Goal: Task Accomplishment & Management: Manage account settings

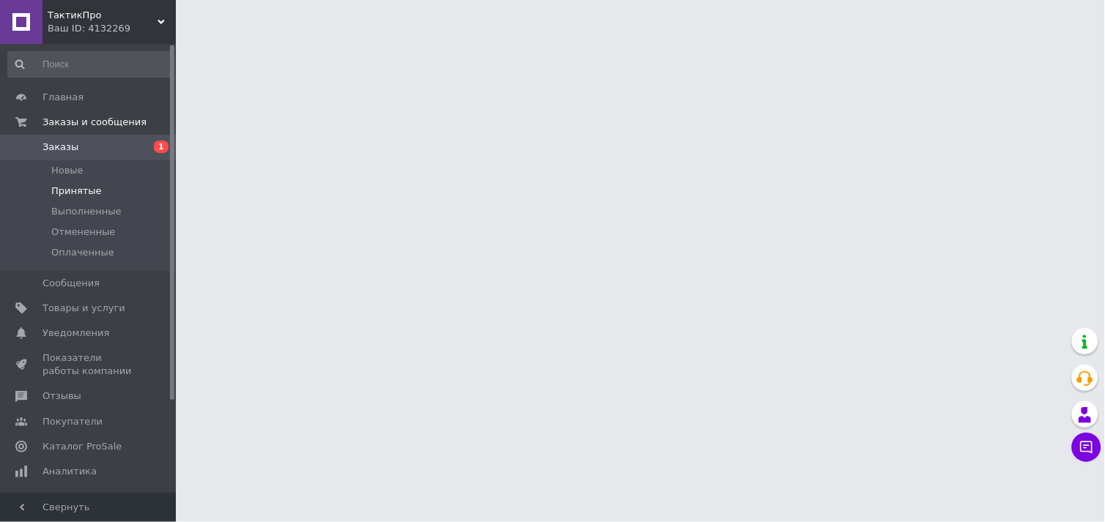
click at [75, 188] on span "Принятые" at bounding box center [76, 191] width 51 height 13
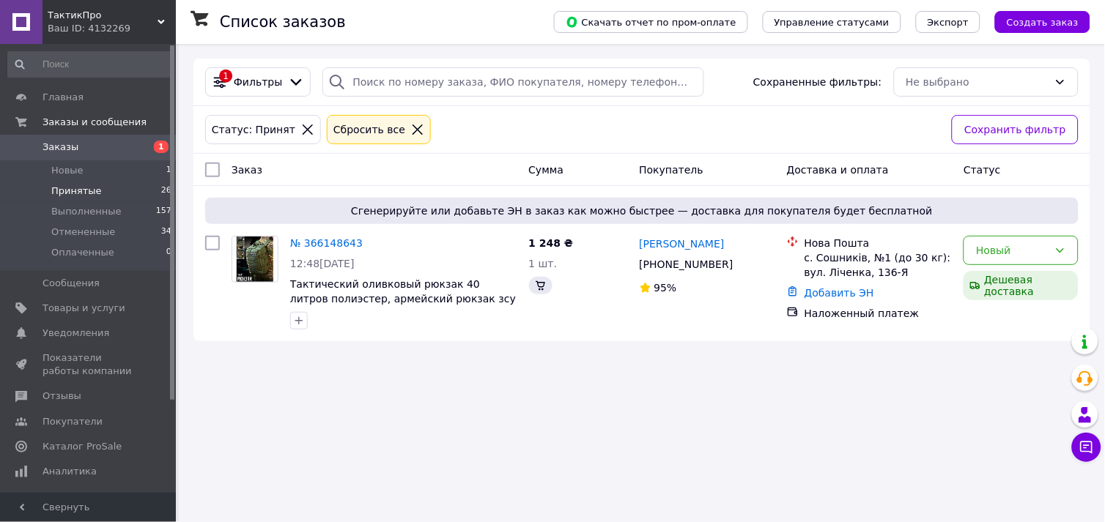
click at [76, 192] on span "Принятые" at bounding box center [76, 191] width 51 height 13
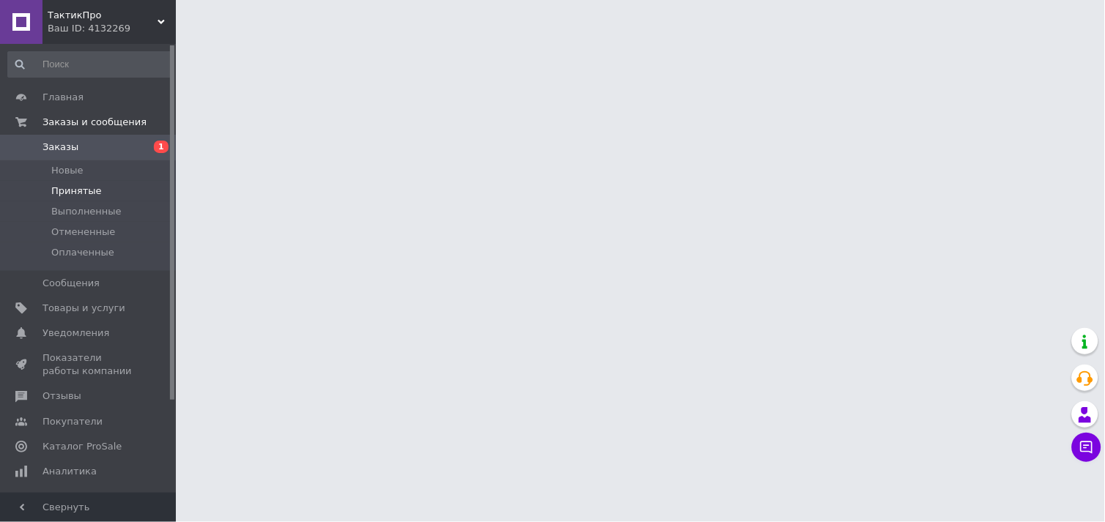
click at [67, 190] on span "Принятые" at bounding box center [76, 191] width 51 height 13
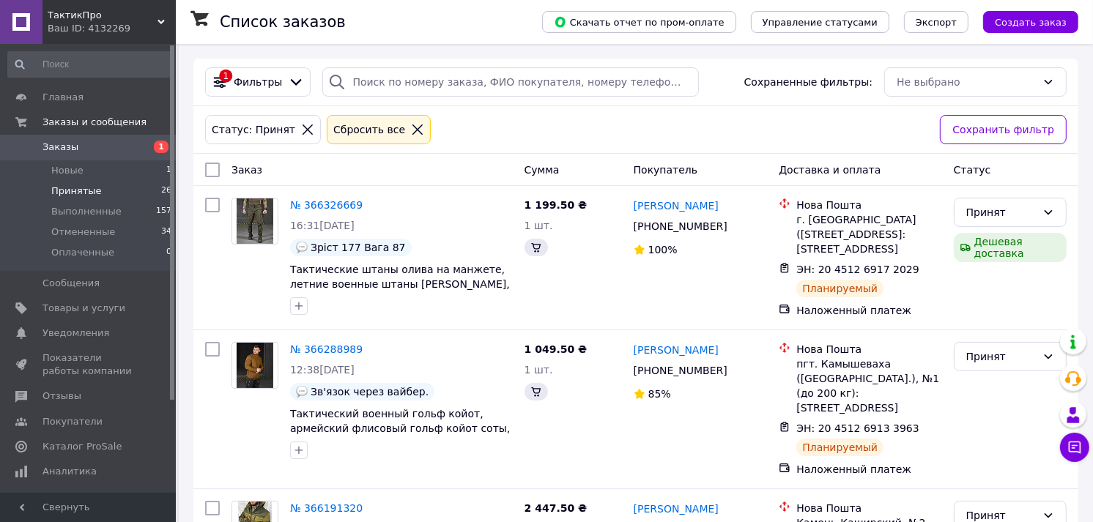
click at [67, 190] on span "Принятые" at bounding box center [76, 191] width 51 height 13
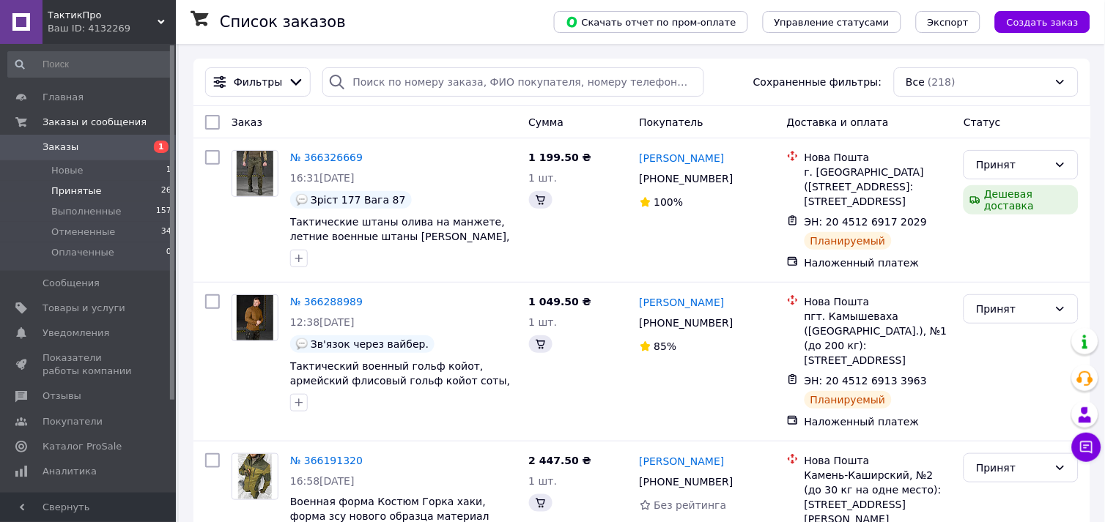
click at [62, 188] on span "Принятые" at bounding box center [76, 191] width 51 height 13
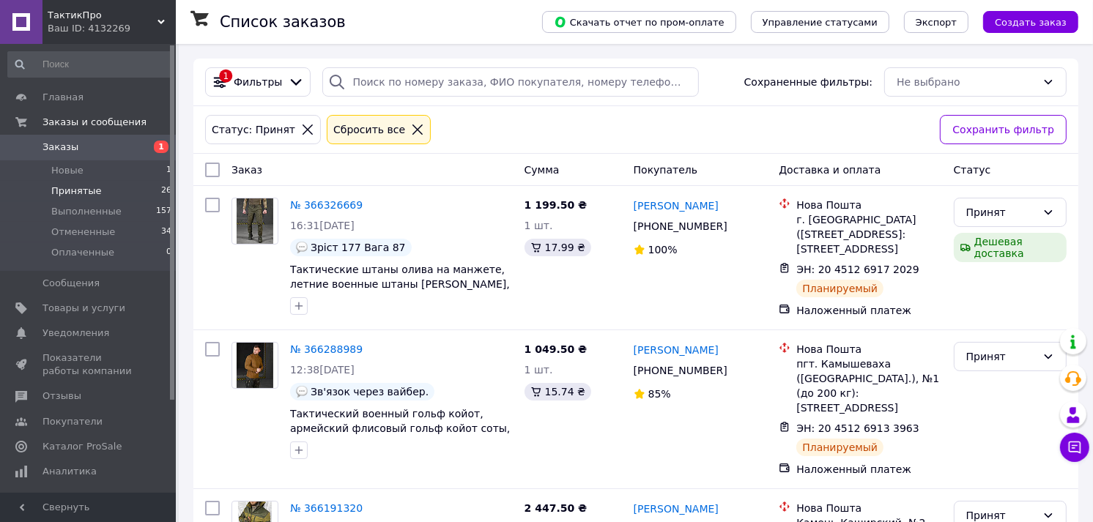
click at [79, 193] on span "Принятые" at bounding box center [76, 191] width 51 height 13
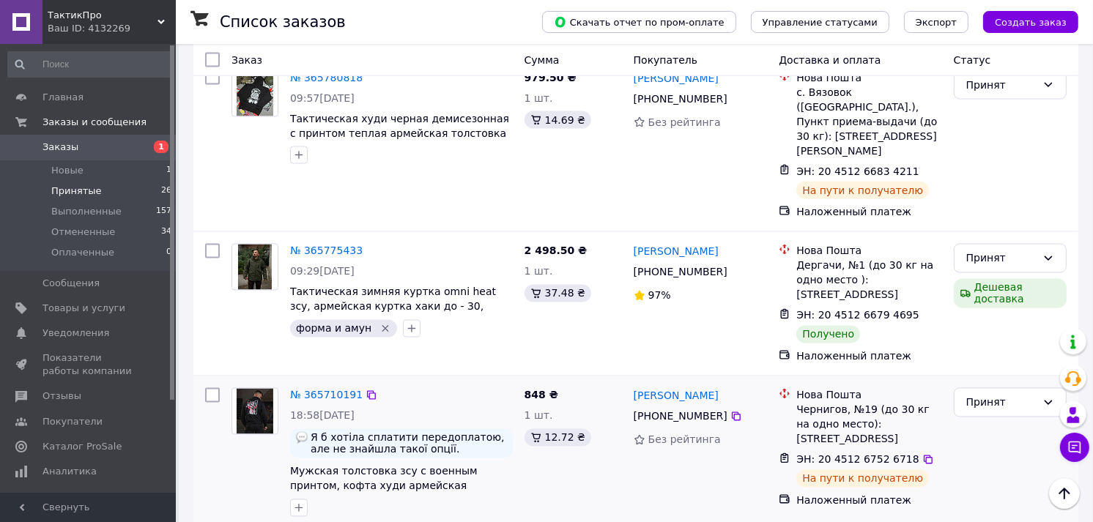
scroll to position [2279, 0]
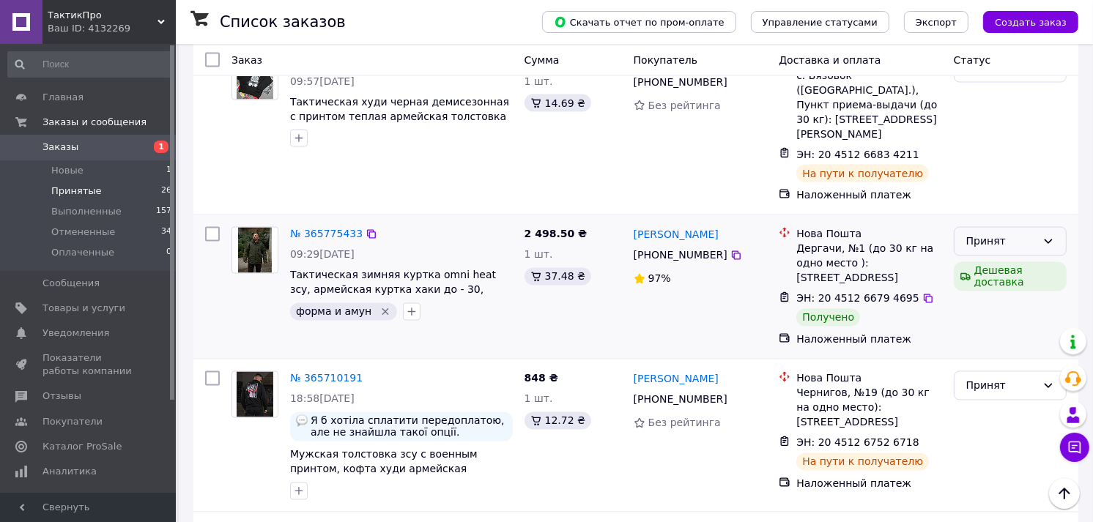
click at [984, 234] on div "Принят" at bounding box center [1001, 242] width 70 height 16
click at [984, 176] on li "Выполнен" at bounding box center [1009, 176] width 111 height 26
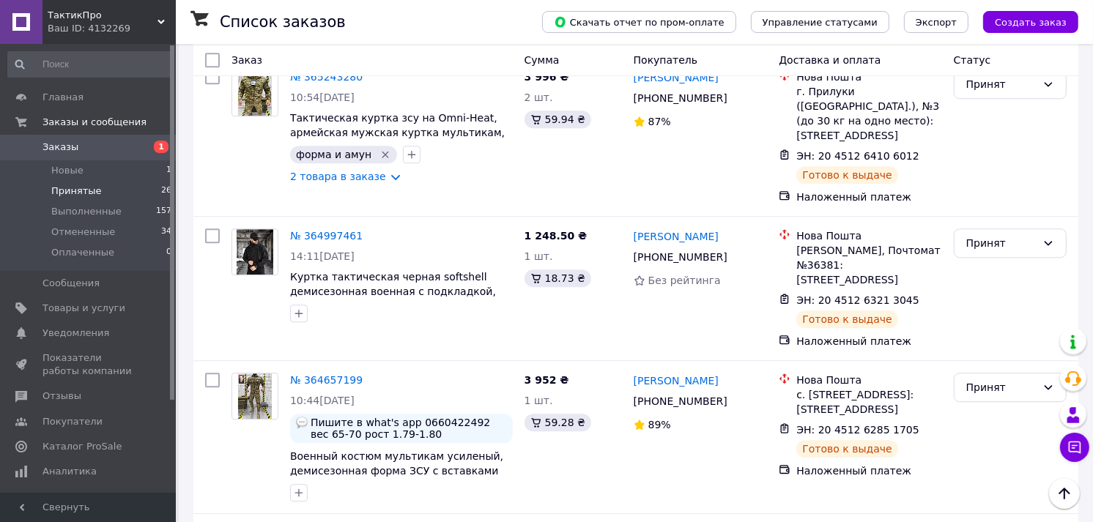
scroll to position [3564, 0]
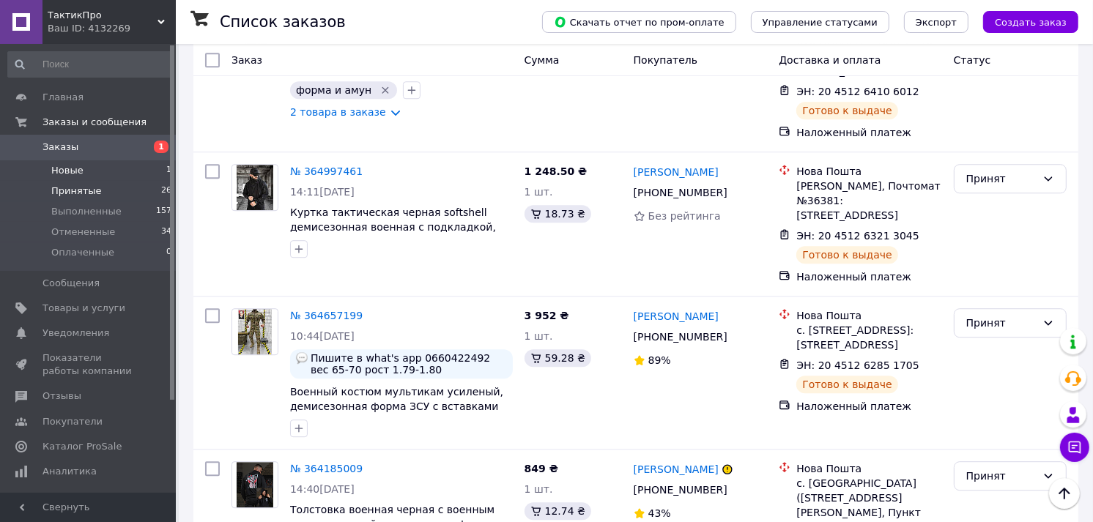
click at [75, 174] on span "Новые" at bounding box center [67, 170] width 32 height 13
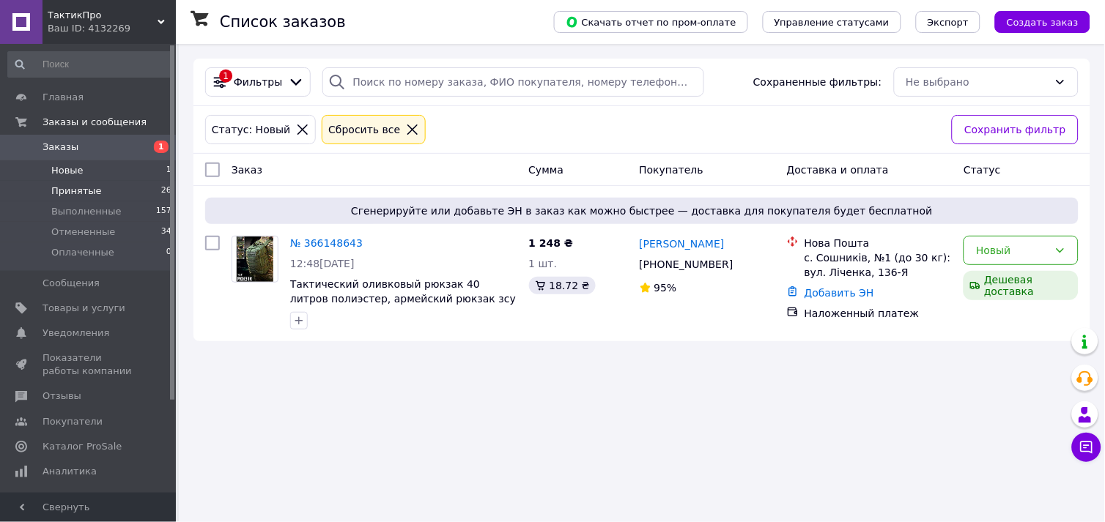
click at [94, 193] on span "Принятые" at bounding box center [76, 191] width 51 height 13
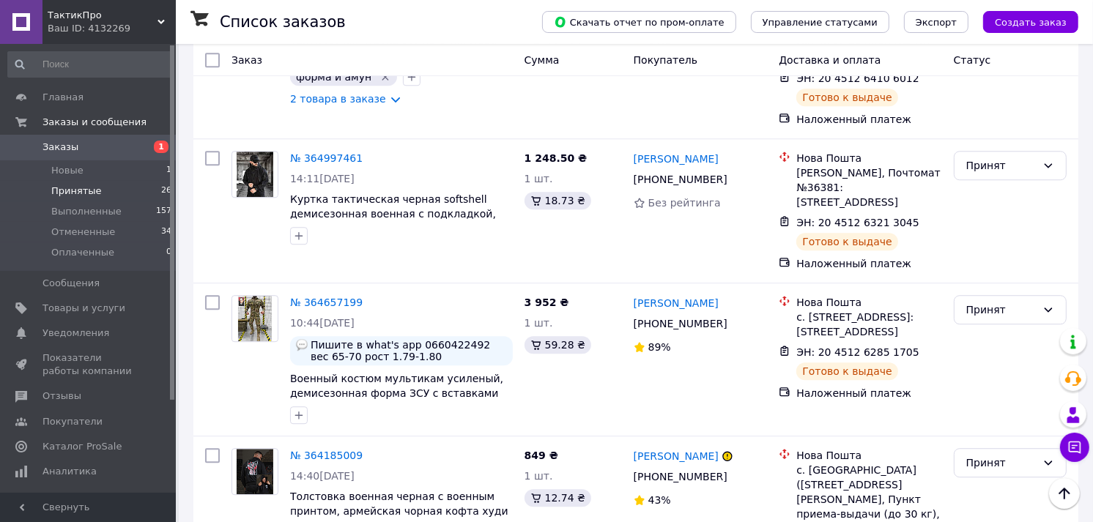
scroll to position [3434, 0]
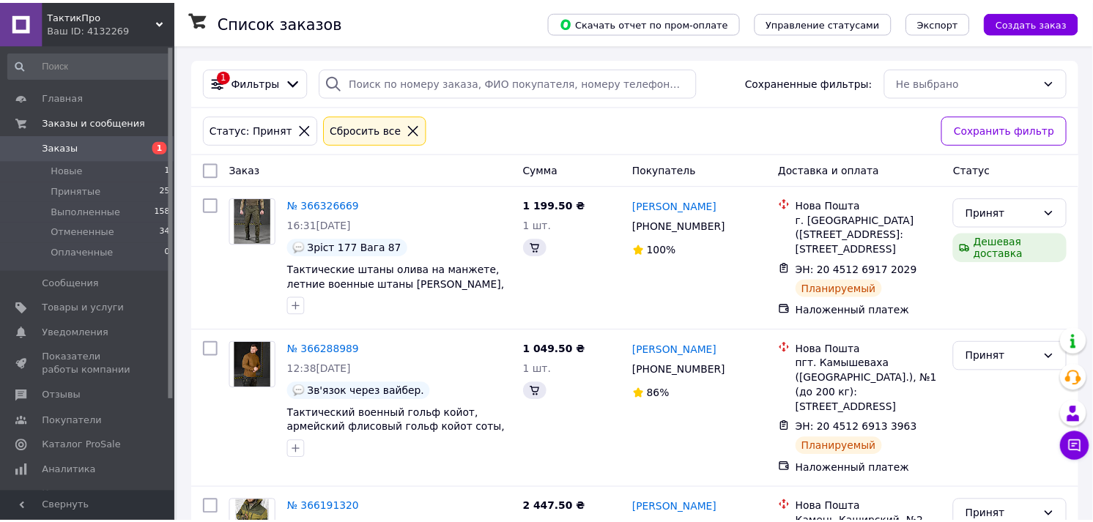
scroll to position [3434, 0]
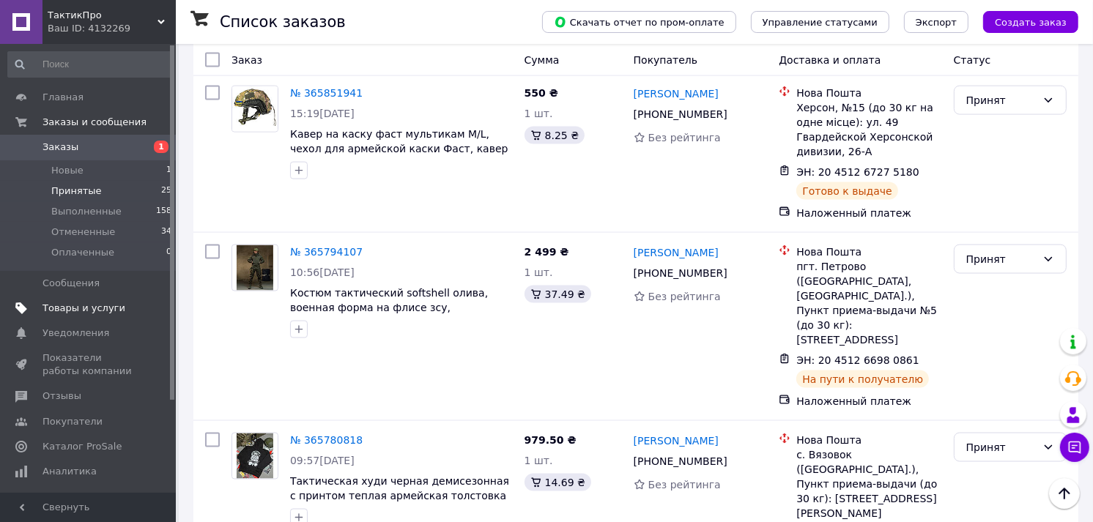
scroll to position [1953, 0]
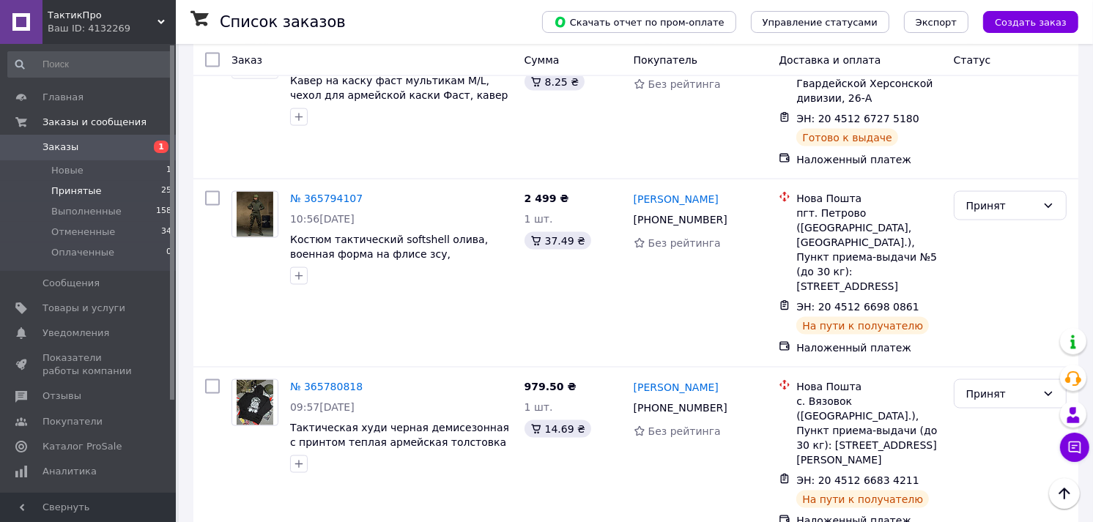
click at [67, 192] on span "Принятые" at bounding box center [76, 191] width 51 height 13
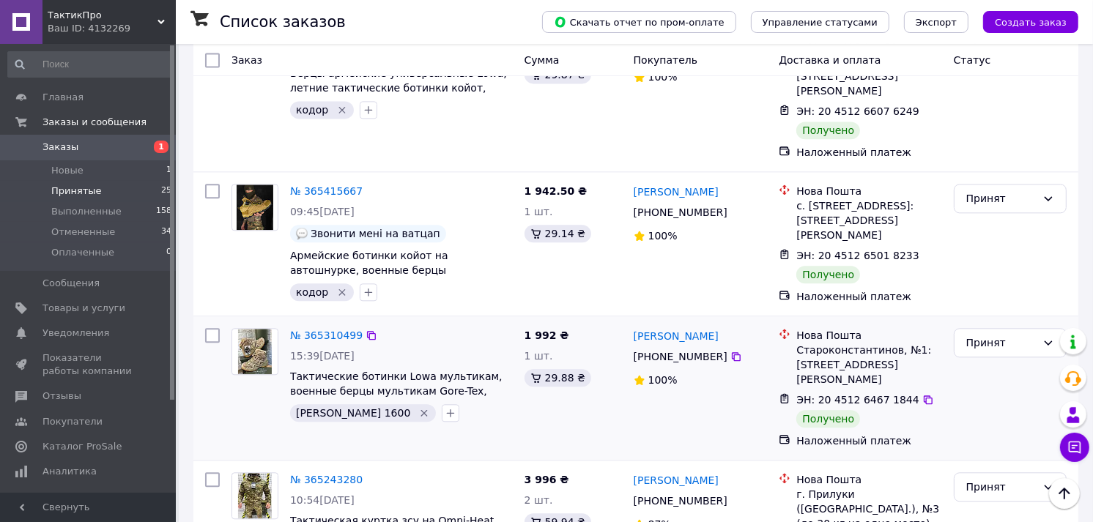
scroll to position [3027, 0]
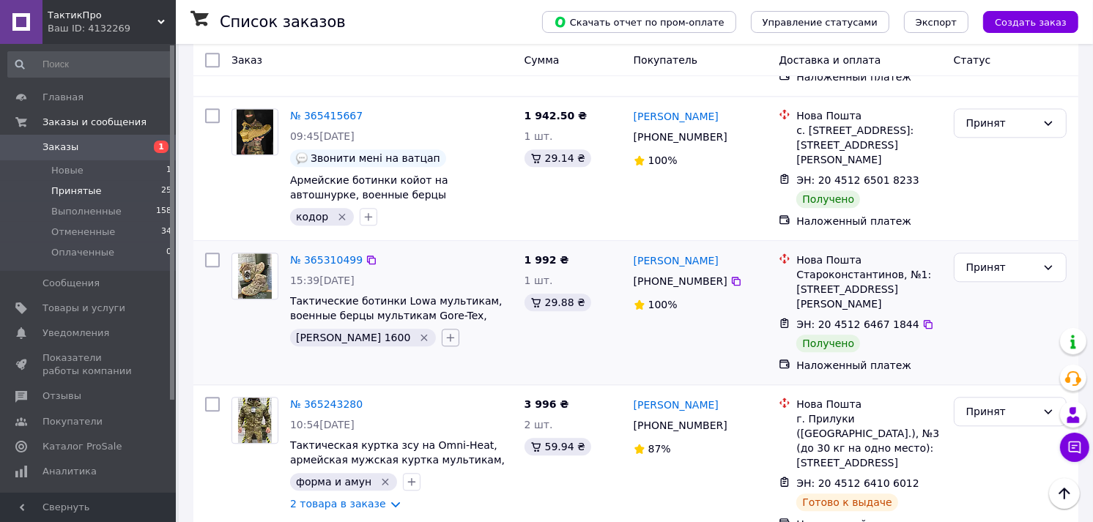
click at [445, 332] on icon "button" at bounding box center [451, 338] width 12 height 12
type input "оплачиваю"
click at [466, 403] on label "оплачиваю" at bounding box center [493, 408] width 55 height 11
checkbox input "true"
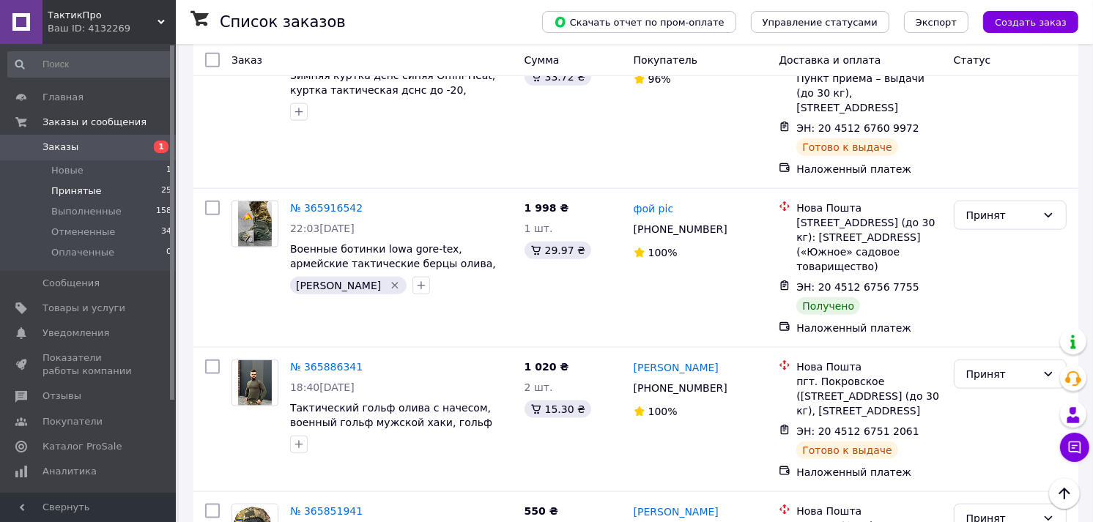
scroll to position [1400, 0]
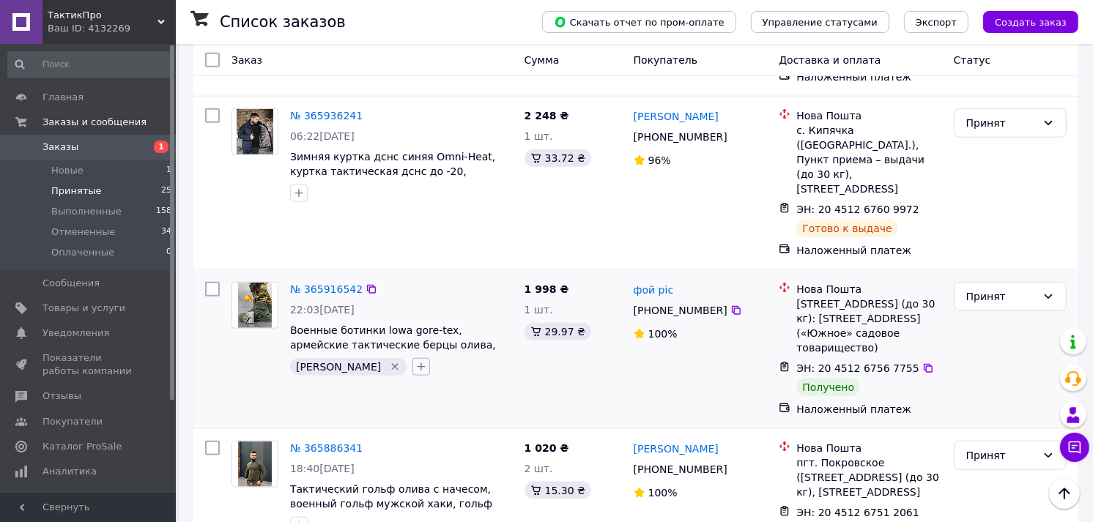
click at [415, 361] on icon "button" at bounding box center [421, 367] width 12 height 12
type input "оплачиваю"
click at [437, 432] on label "оплачиваю" at bounding box center [464, 437] width 55 height 11
checkbox input "true"
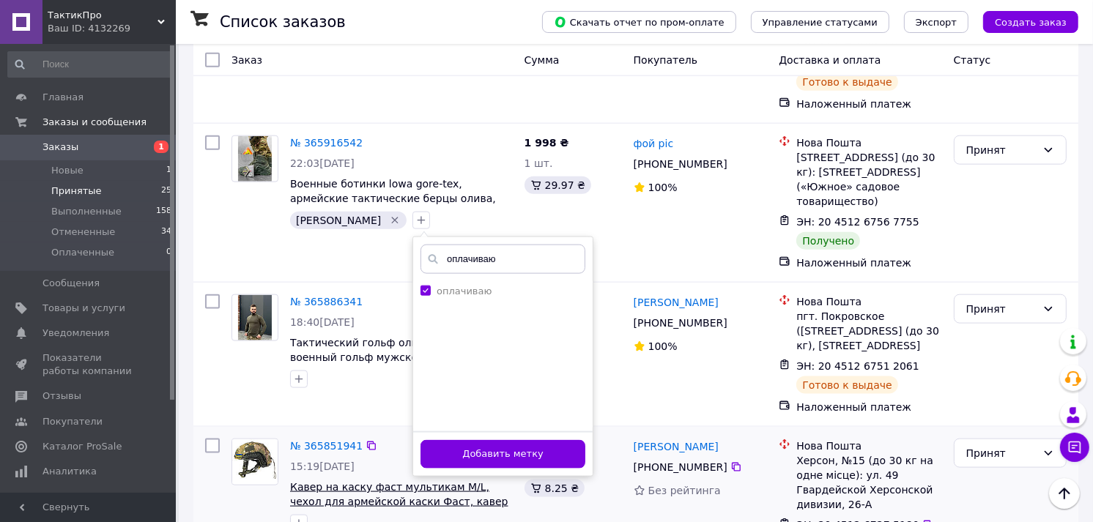
scroll to position [1562, 0]
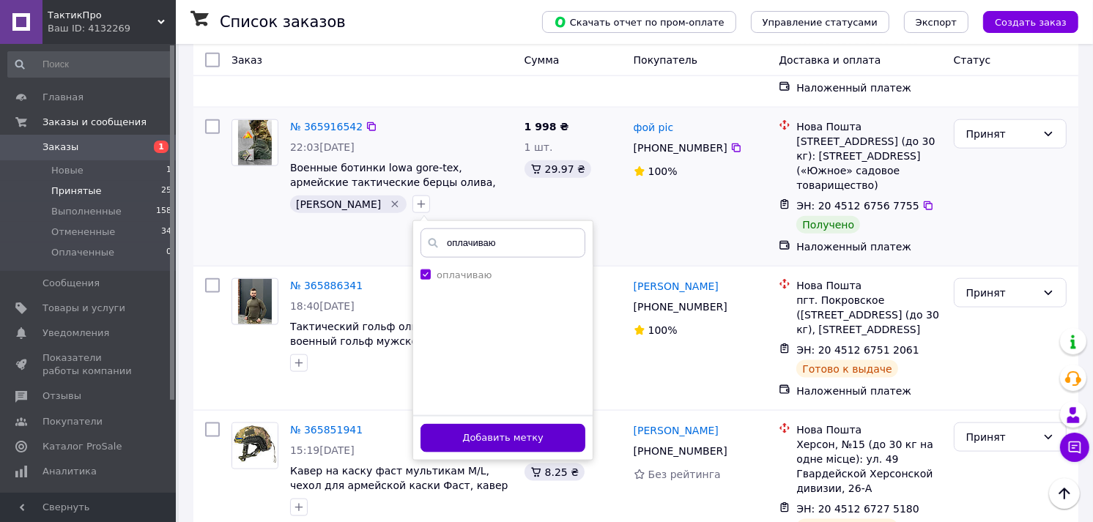
click at [455, 424] on button "Добавить метку" at bounding box center [502, 438] width 165 height 29
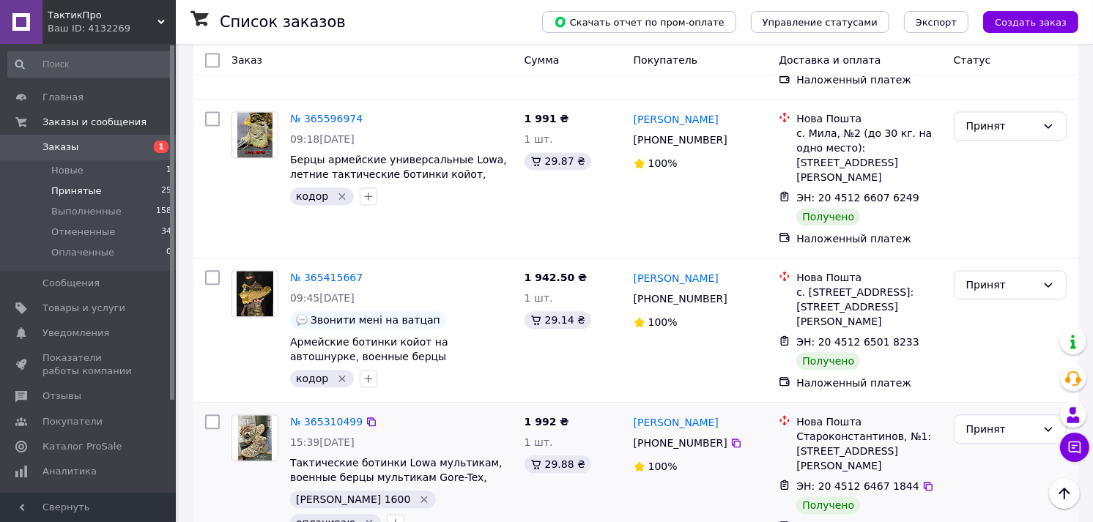
scroll to position [2865, 0]
click at [977, 422] on div "Принят" at bounding box center [1001, 430] width 70 height 16
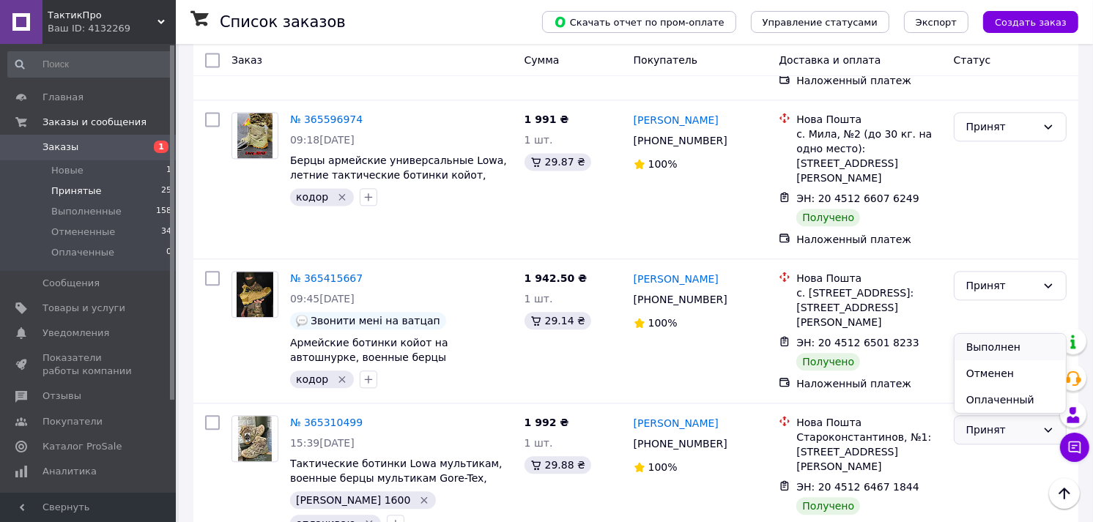
click at [982, 346] on li "Выполнен" at bounding box center [1009, 347] width 111 height 26
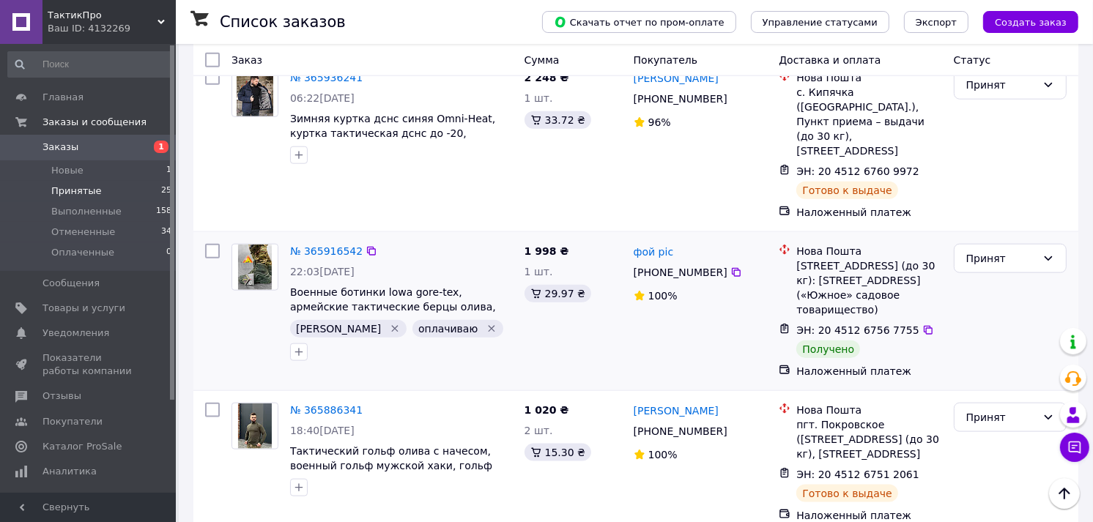
scroll to position [1400, 0]
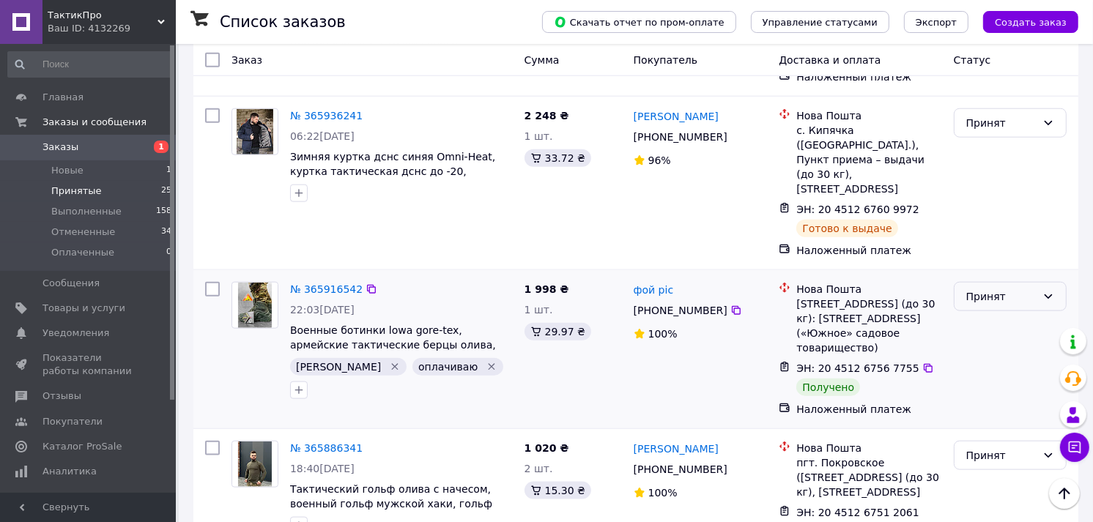
click at [979, 289] on div "Принят" at bounding box center [1001, 297] width 70 height 16
click at [979, 276] on li "Выполнен" at bounding box center [1009, 274] width 111 height 26
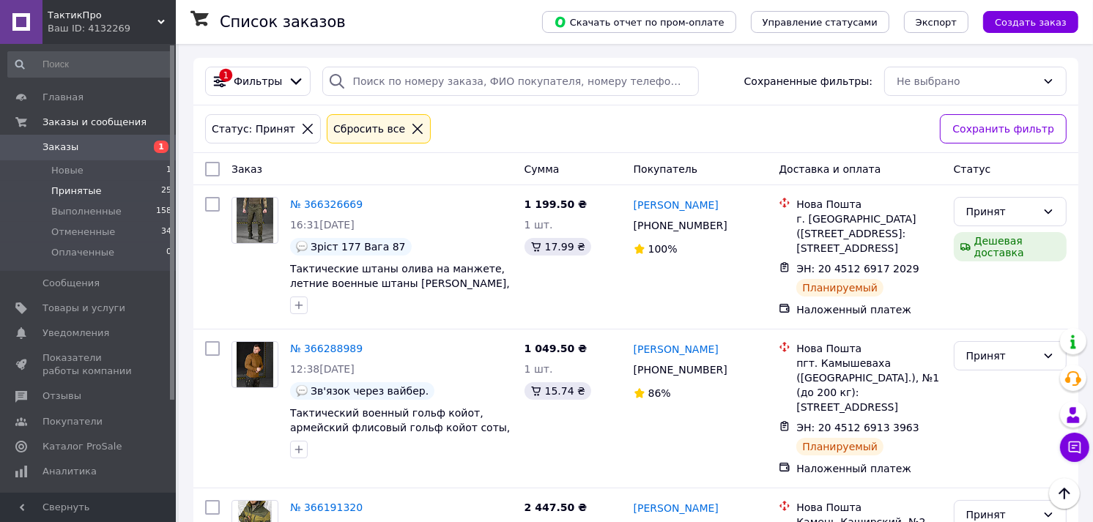
scroll to position [0, 0]
click at [72, 231] on span "Отмененные" at bounding box center [83, 232] width 64 height 13
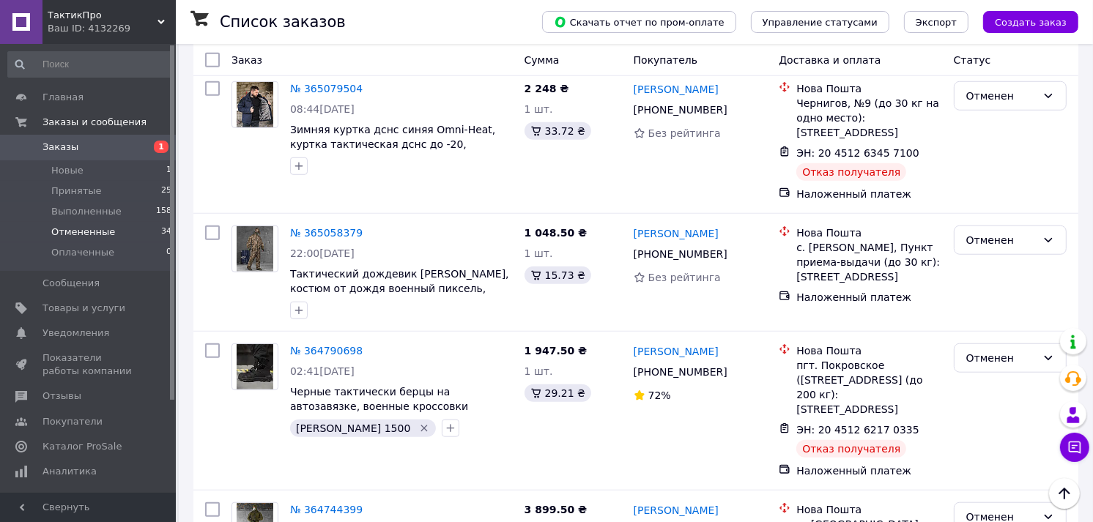
scroll to position [1139, 0]
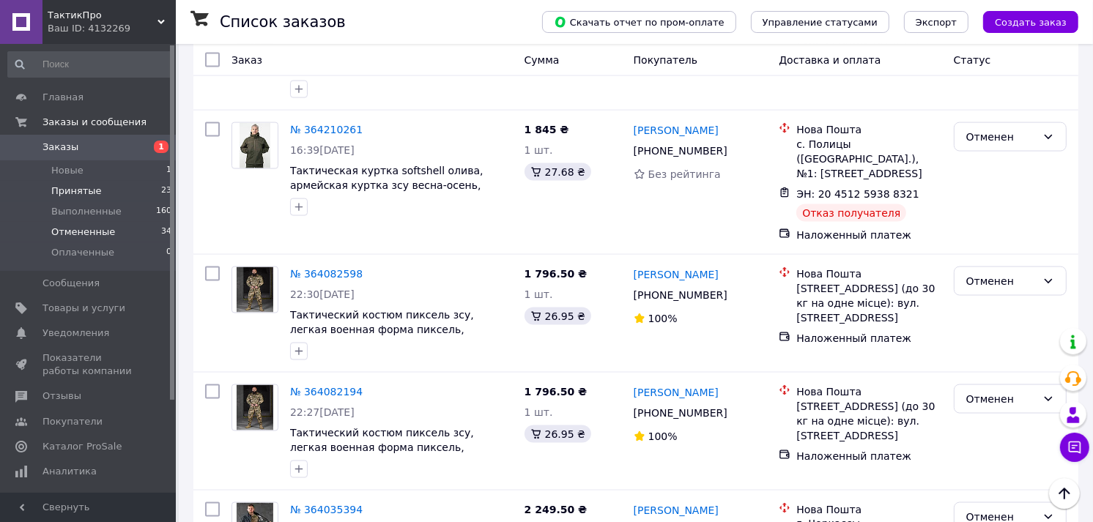
scroll to position [1953, 0]
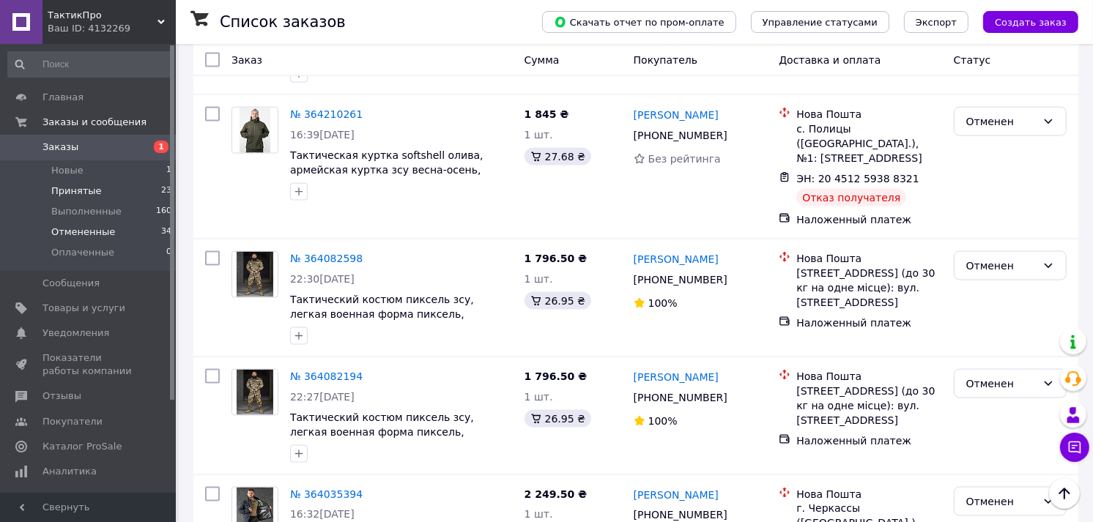
click at [96, 191] on li "Принятые 23" at bounding box center [90, 191] width 180 height 21
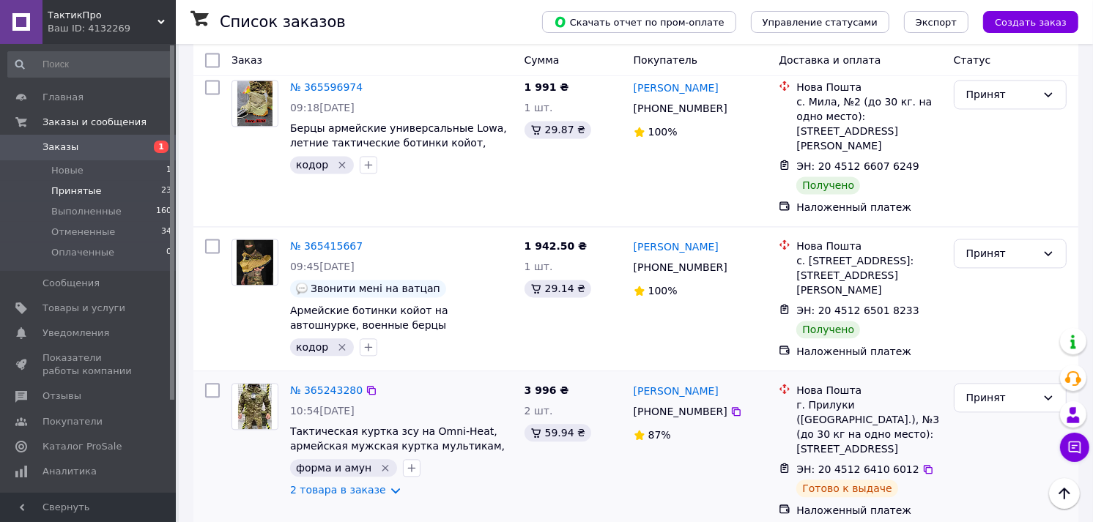
scroll to position [2657, 0]
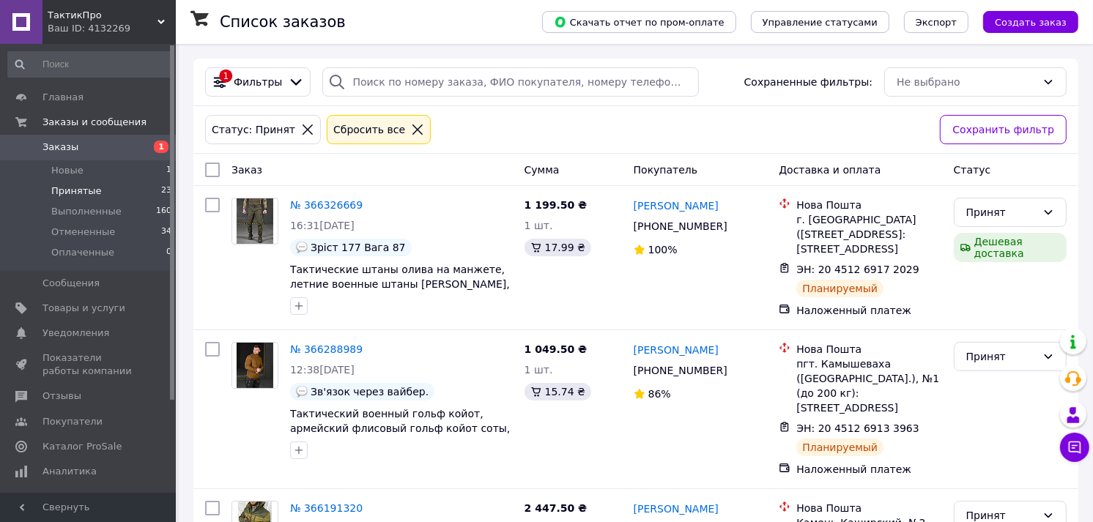
click at [78, 186] on span "Принятые" at bounding box center [76, 191] width 51 height 13
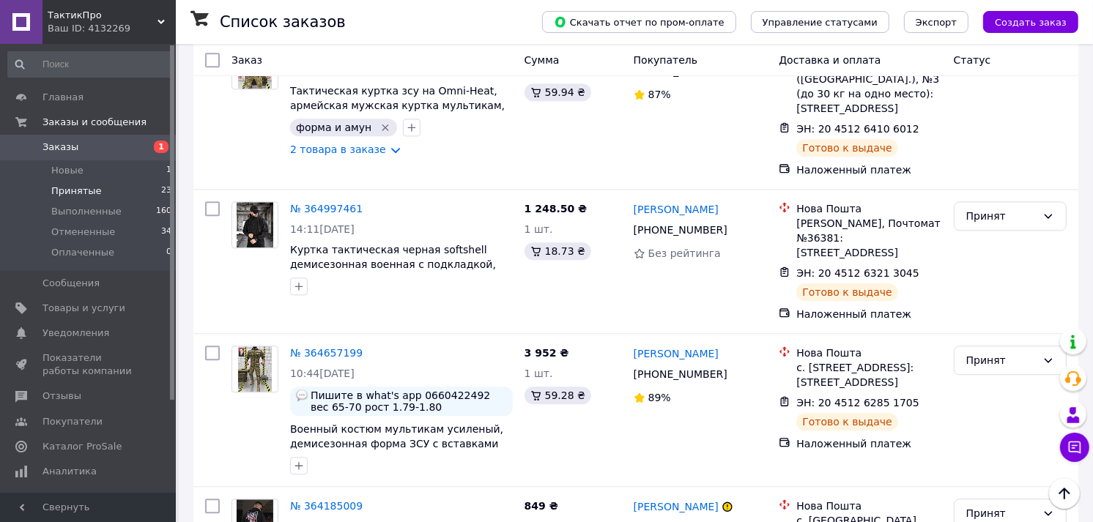
scroll to position [3145, 0]
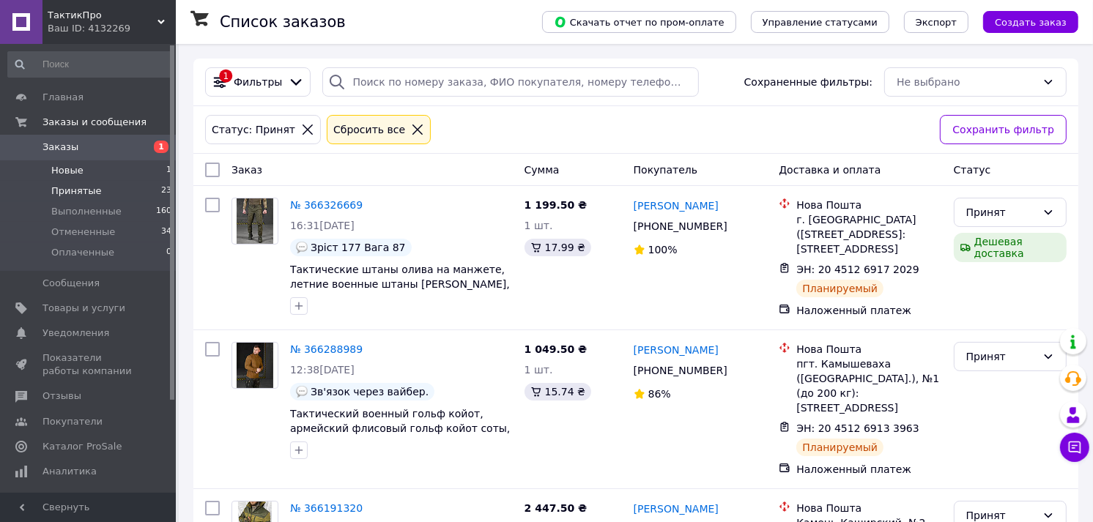
click at [119, 169] on li "Новые 1" at bounding box center [90, 170] width 180 height 21
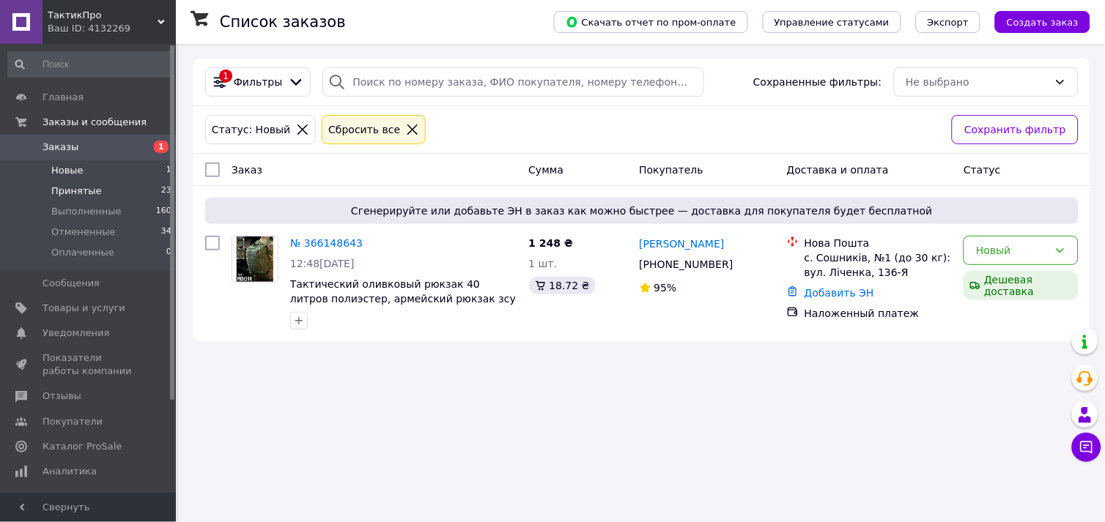
click at [73, 189] on span "Принятые" at bounding box center [76, 191] width 51 height 13
